Goal: Information Seeking & Learning: Learn about a topic

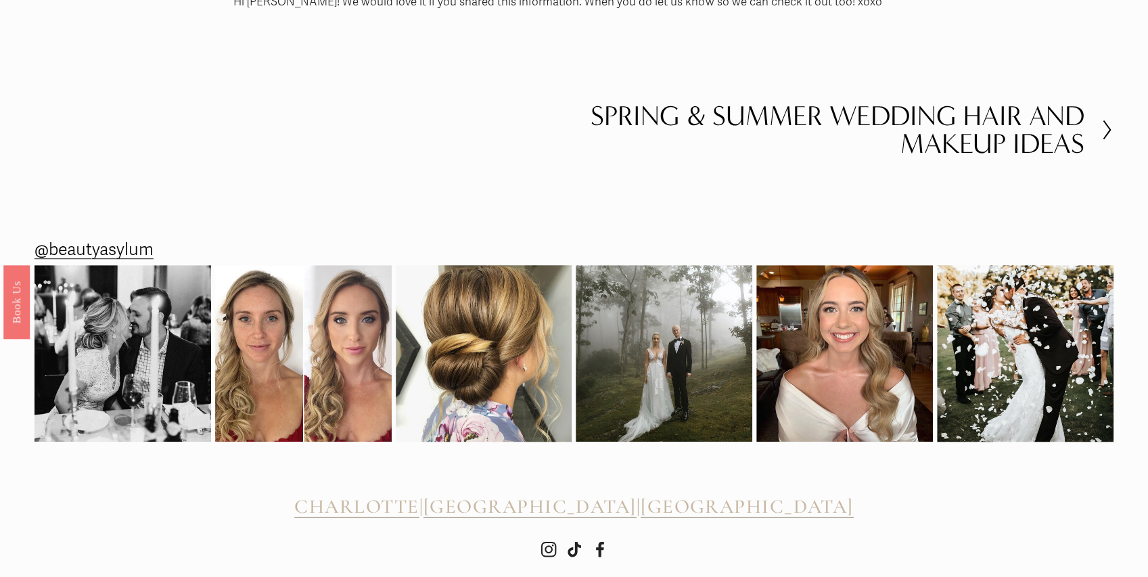
click at [964, 102] on h2 "Spring & Summer Wedding Hair and Makeup Ideas" at bounding box center [829, 130] width 511 height 56
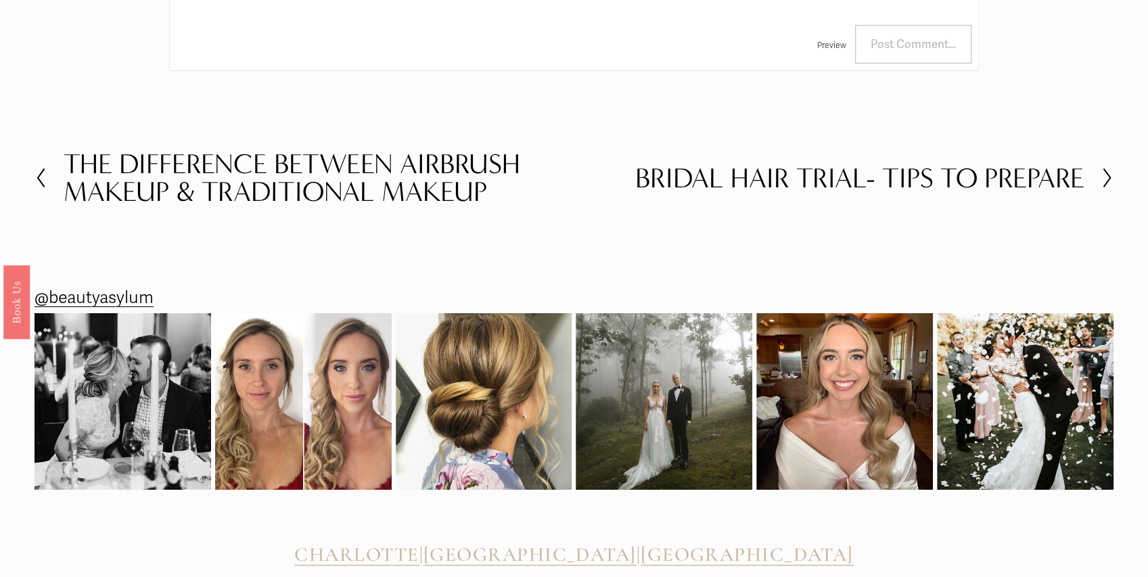
scroll to position [2954, 0]
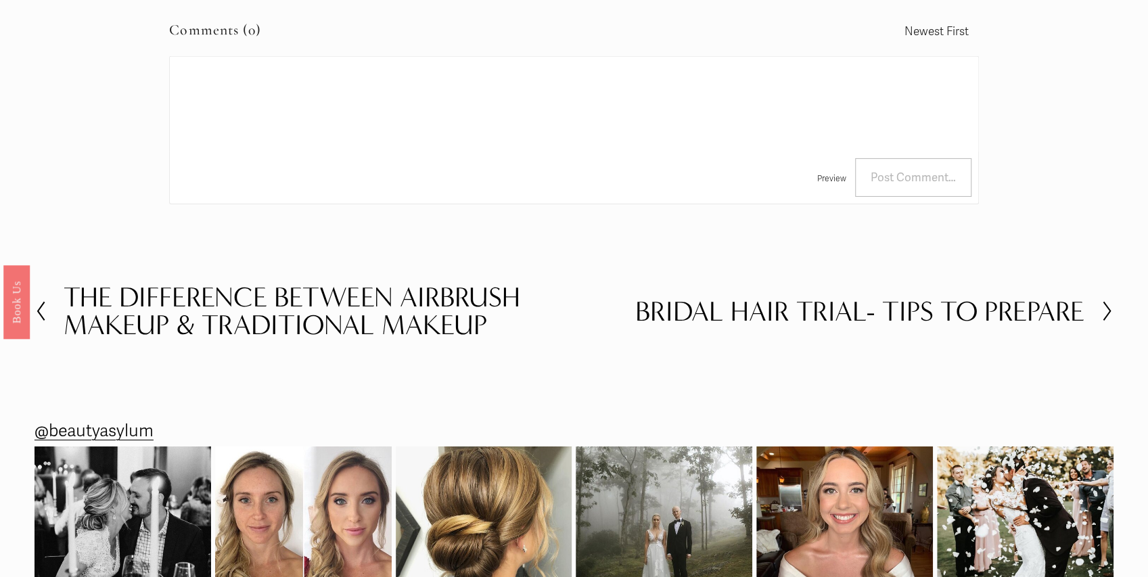
click at [983, 303] on h2 "Bridal Hair Trial- Tips to Prepare" at bounding box center [859, 312] width 449 height 28
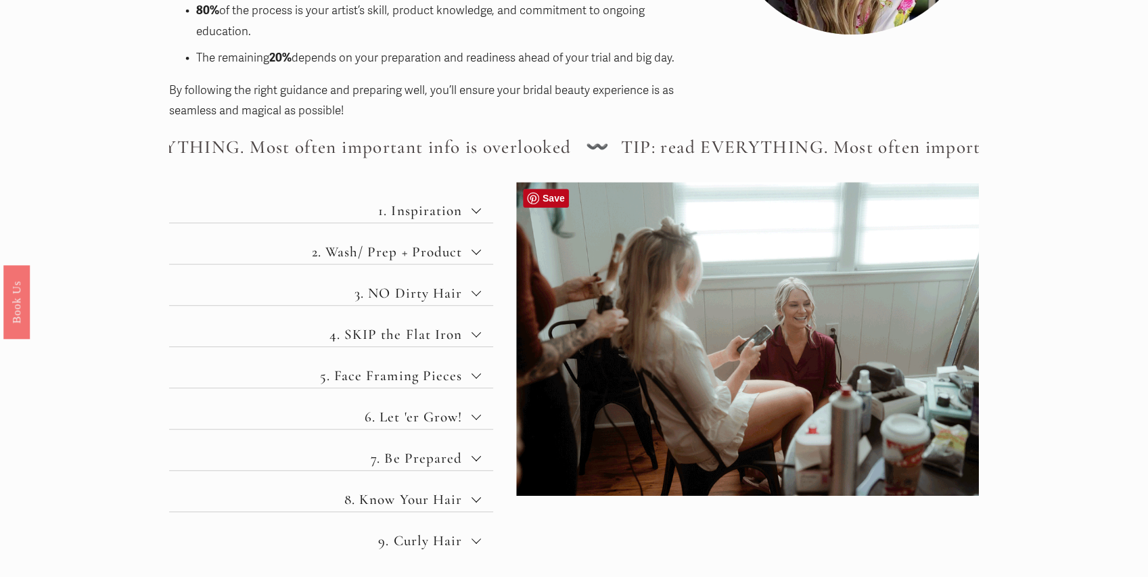
scroll to position [450, 0]
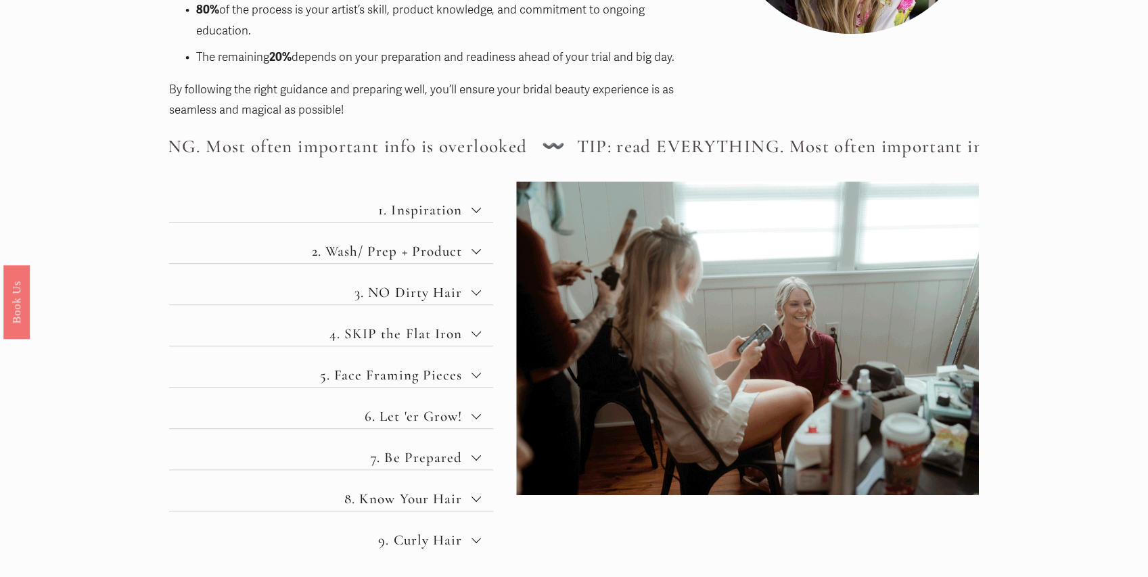
click at [425, 252] on span "2. Wash/ Prep + Product" at bounding box center [336, 251] width 271 height 17
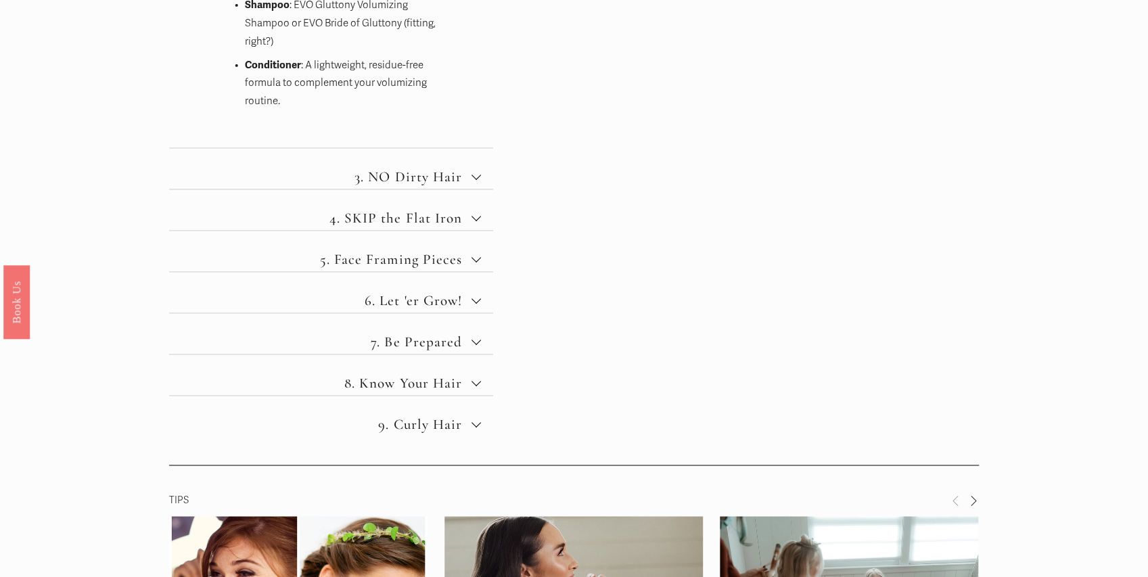
scroll to position [1127, 0]
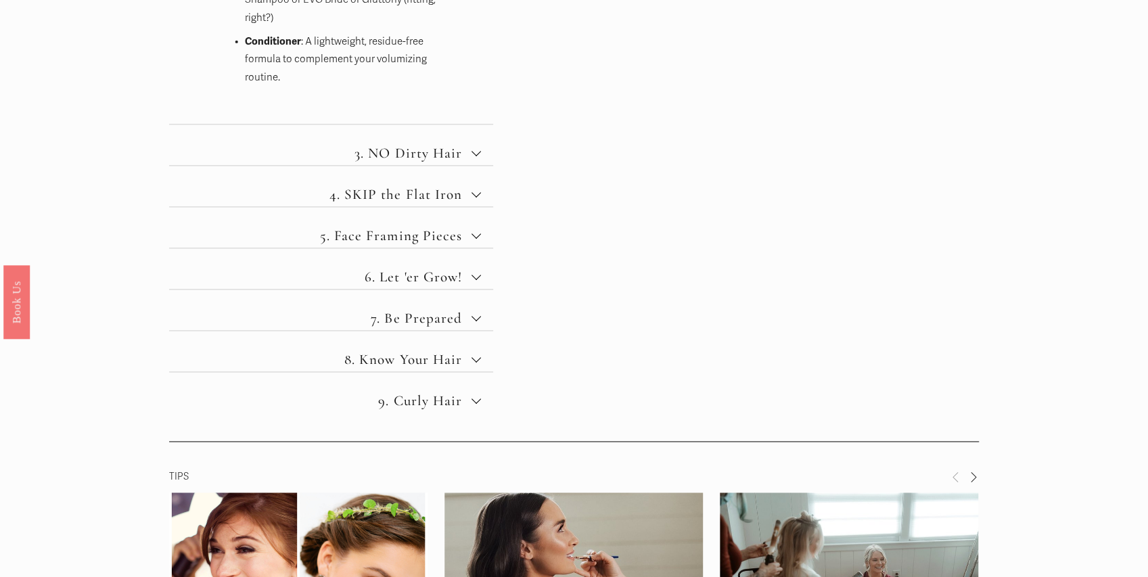
click at [440, 157] on span "3. NO Dirty Hair" at bounding box center [336, 153] width 271 height 17
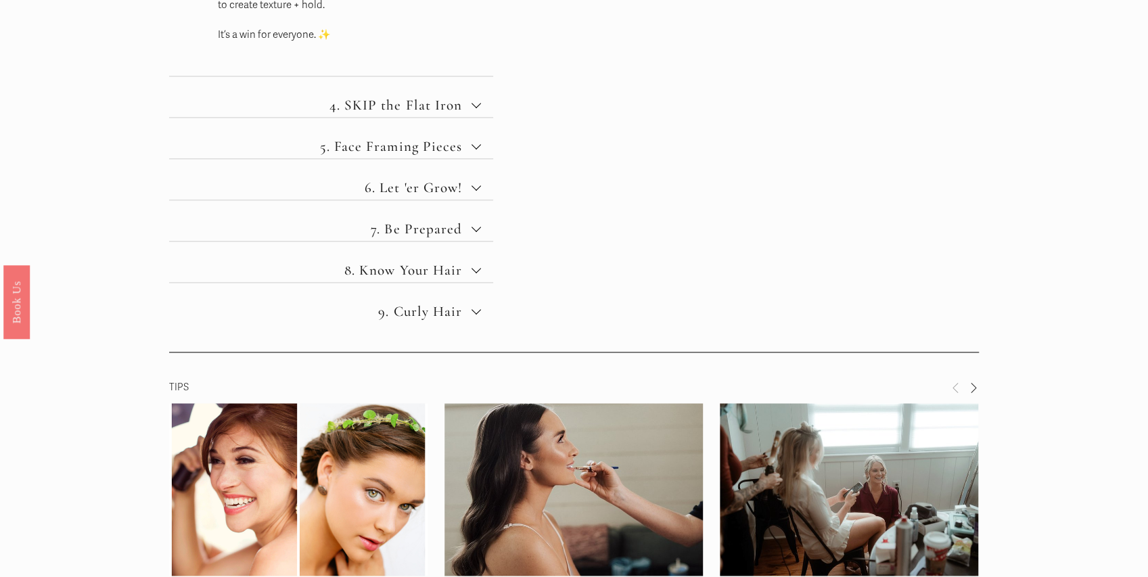
scroll to position [1037, 0]
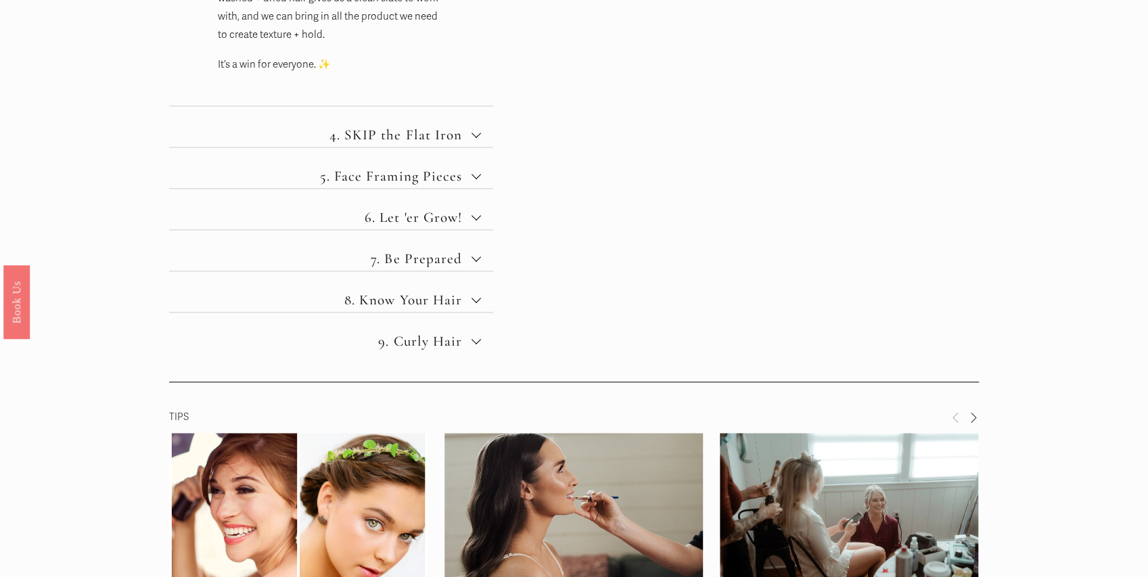
click at [437, 219] on span "6. Let 'er Grow!" at bounding box center [336, 217] width 271 height 17
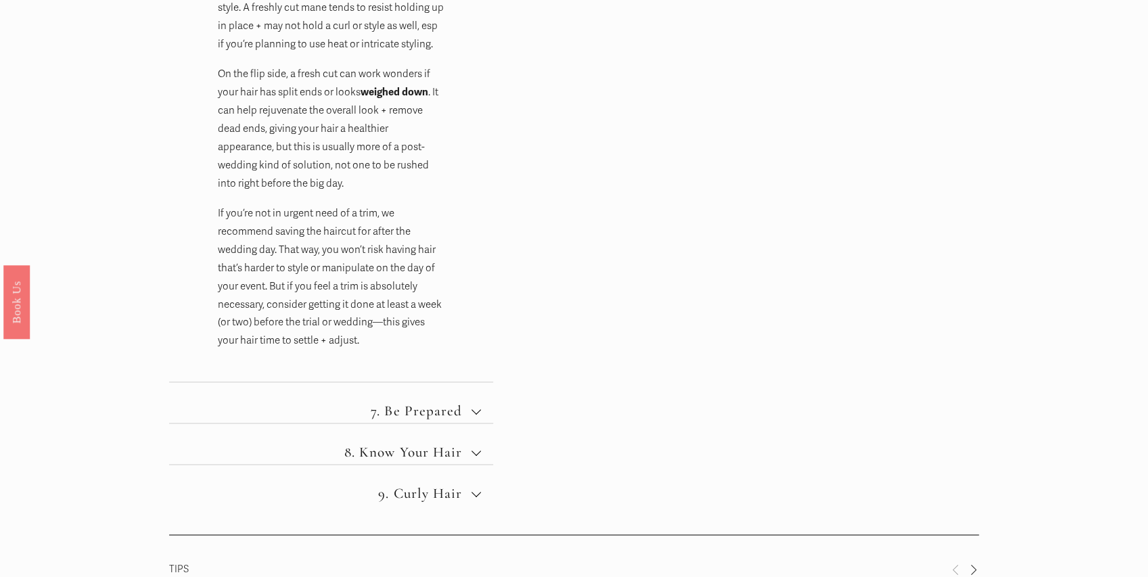
click at [446, 419] on span "7. Be Prepared" at bounding box center [336, 410] width 271 height 17
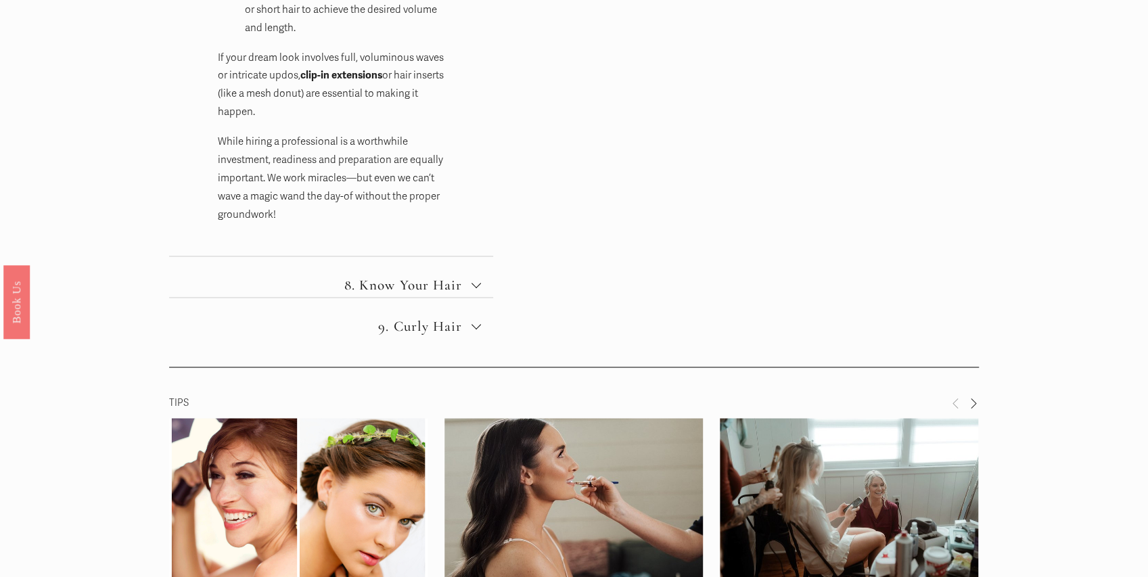
scroll to position [1307, 0]
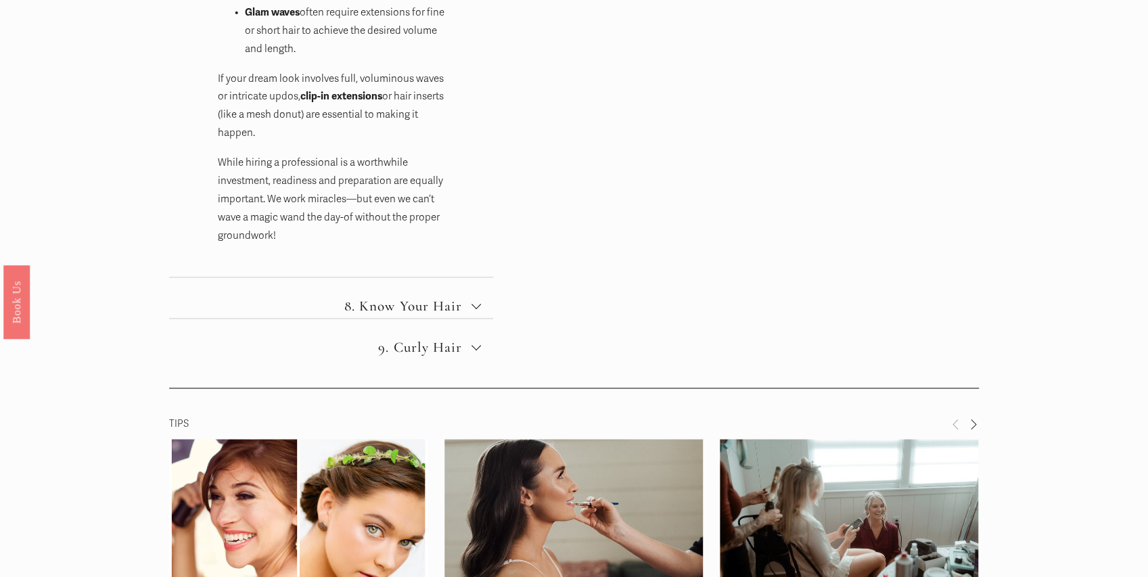
click at [443, 309] on span "8. Know Your Hair" at bounding box center [336, 306] width 271 height 17
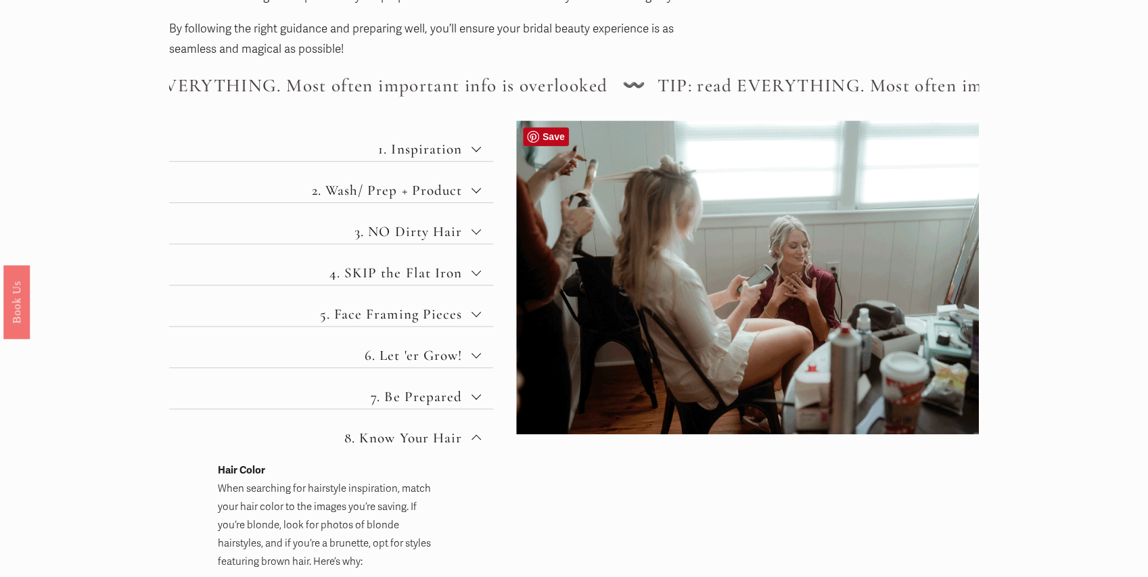
scroll to position [541, 0]
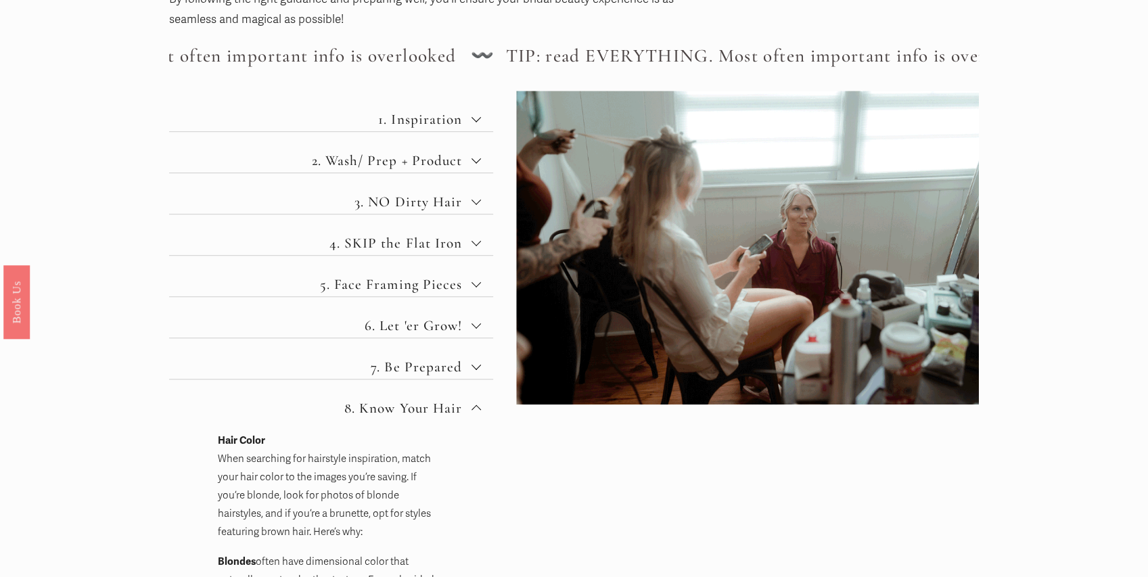
click at [390, 288] on span "5. Face Framing Pieces" at bounding box center [336, 284] width 271 height 17
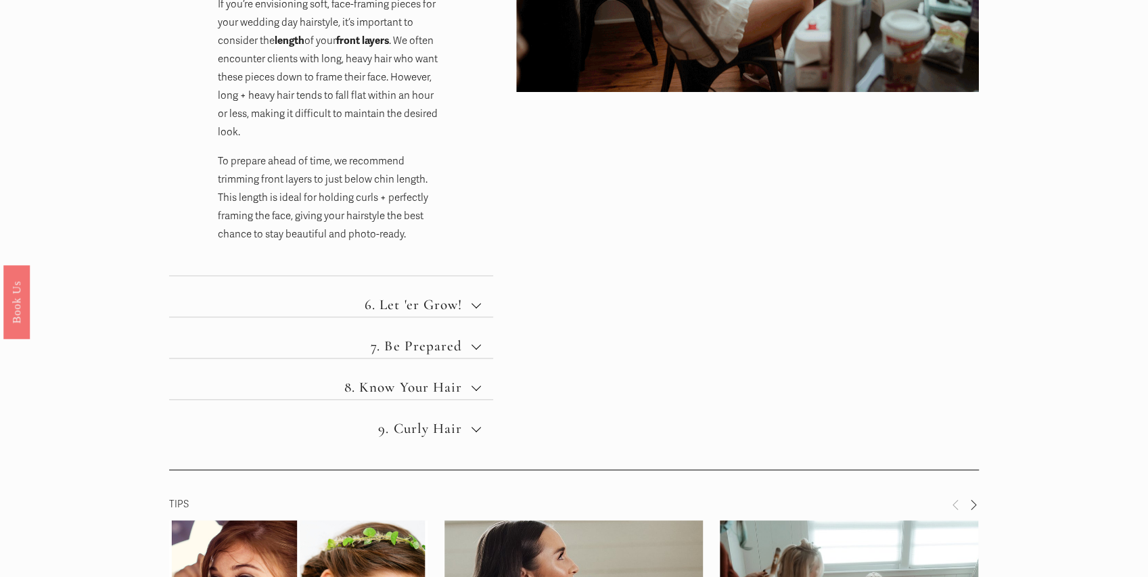
scroll to position [856, 0]
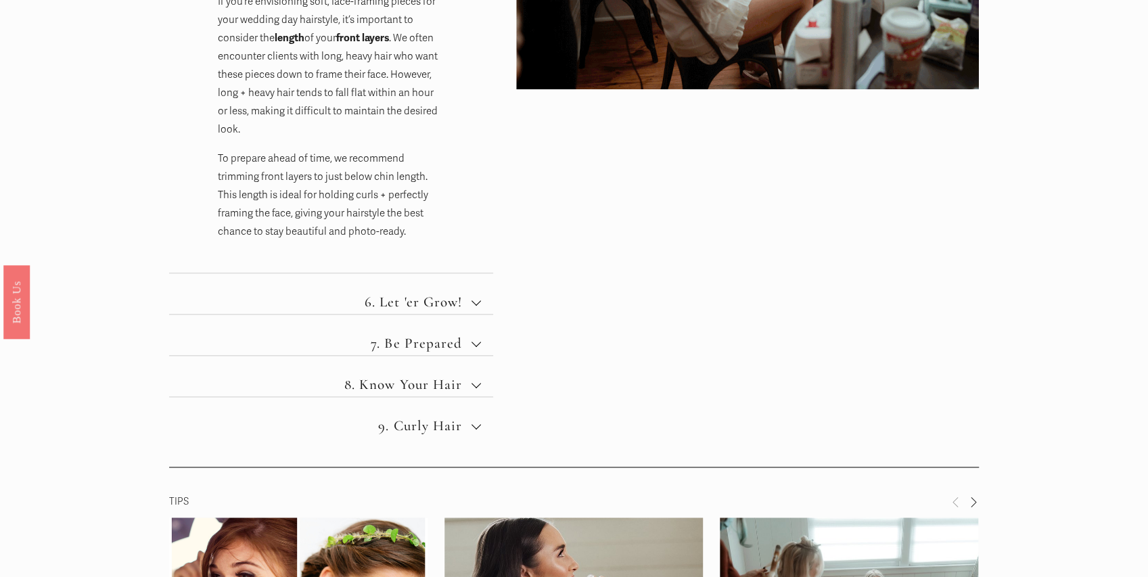
click at [456, 306] on span "6. Let 'er Grow!" at bounding box center [336, 301] width 271 height 17
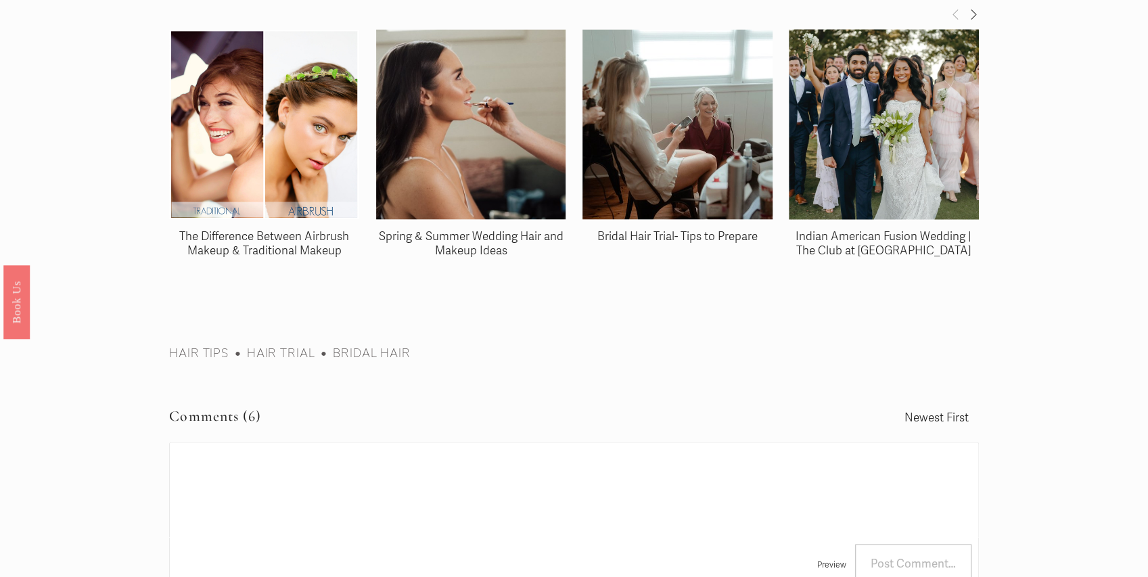
scroll to position [1578, 0]
